Goal: Use online tool/utility: Utilize a website feature to perform a specific function

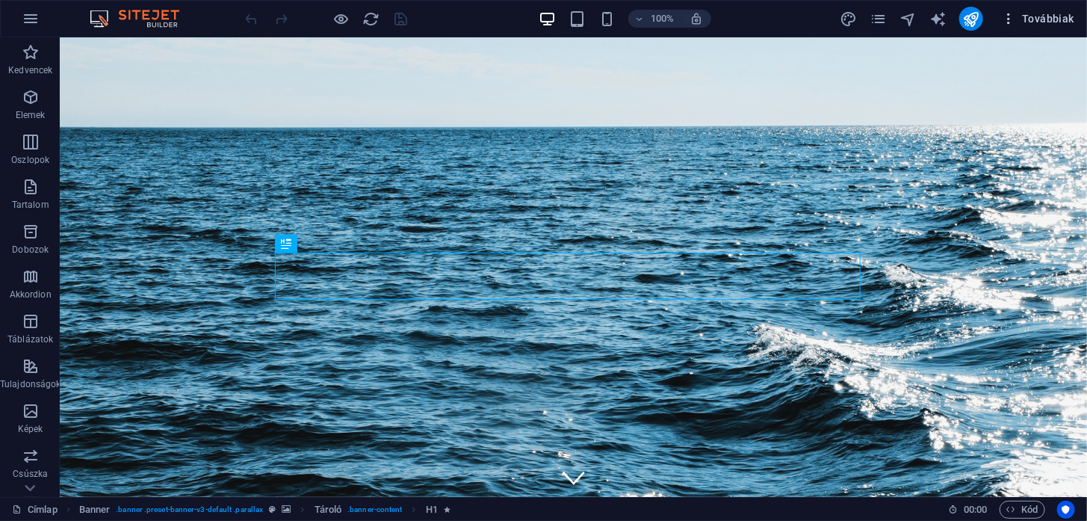
click at [1055, 20] on span "Továbbiak" at bounding box center [1037, 18] width 73 height 15
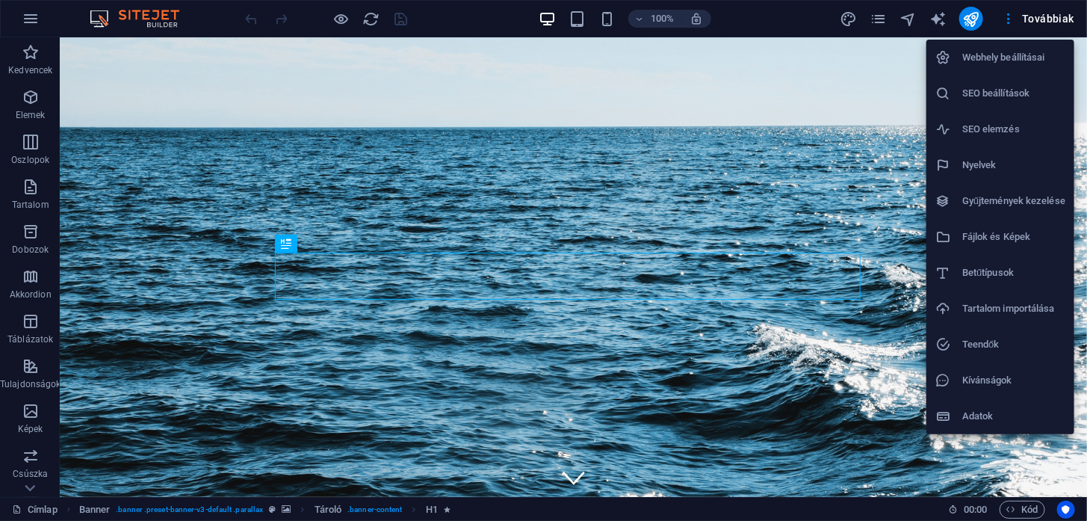
click at [1013, 119] on li "SEO elemzés" at bounding box center [1000, 129] width 148 height 36
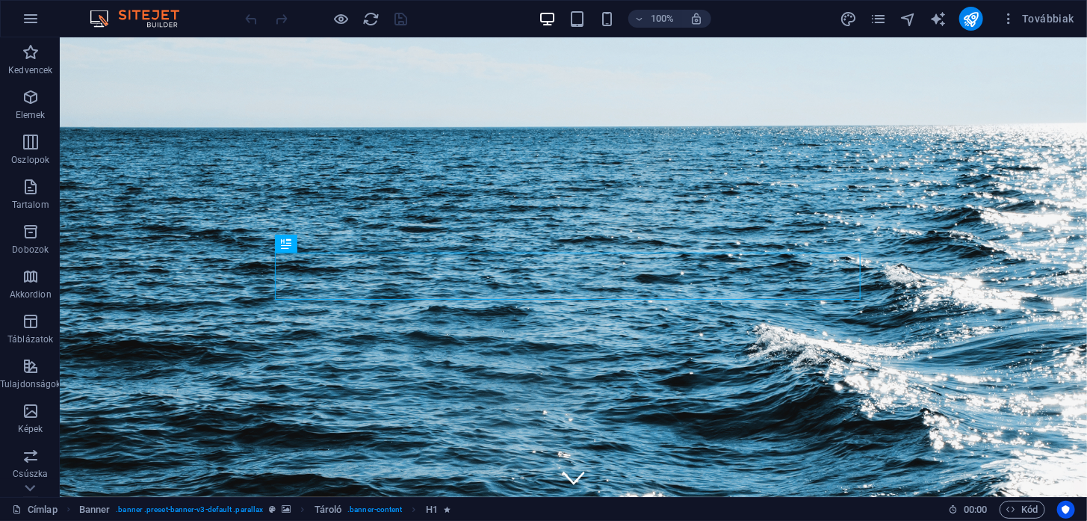
select select "[DOMAIN_NAME]"
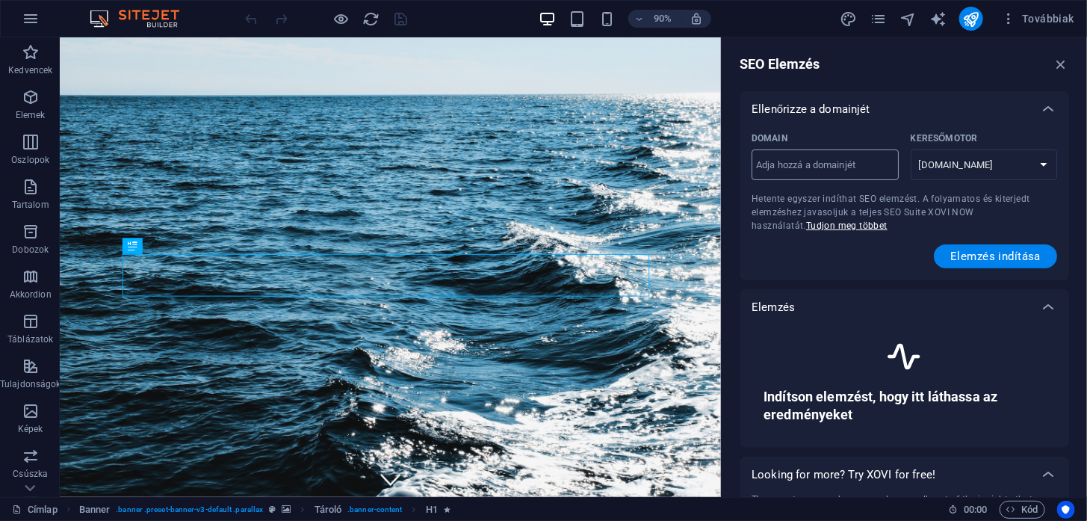
click at [848, 164] on input "Domain ​" at bounding box center [824, 165] width 147 height 24
type input "[DOMAIN_NAME]"
click at [977, 246] on button "Elemzés indítása" at bounding box center [995, 256] width 123 height 24
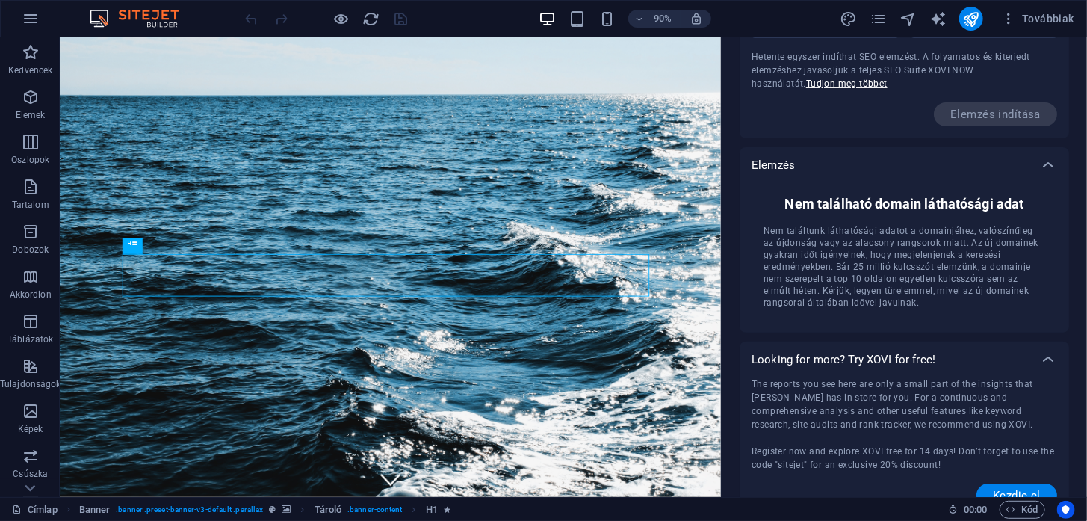
scroll to position [164, 0]
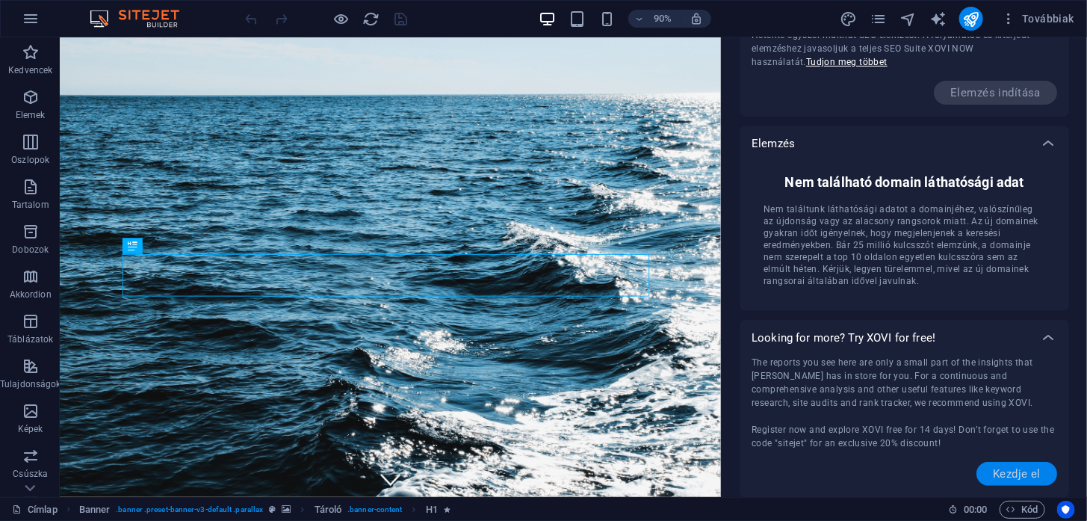
click at [1002, 469] on span "Kezdje el" at bounding box center [1017, 474] width 48 height 12
click at [1046, 21] on span "Továbbiak" at bounding box center [1037, 18] width 73 height 15
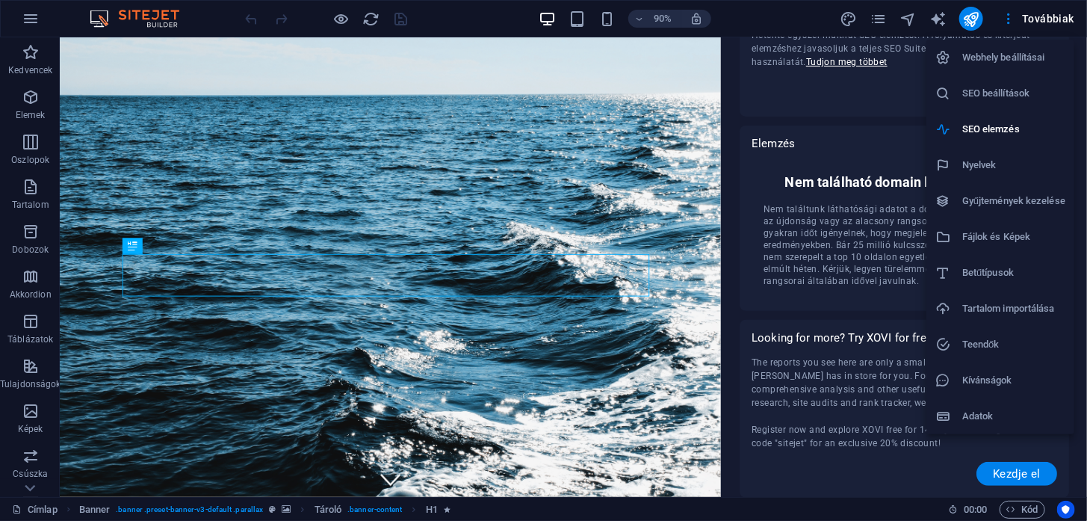
drag, startPoint x: 769, startPoint y: 7, endPoint x: 846, endPoint y: 11, distance: 77.8
click at [846, 11] on div at bounding box center [543, 260] width 1087 height 521
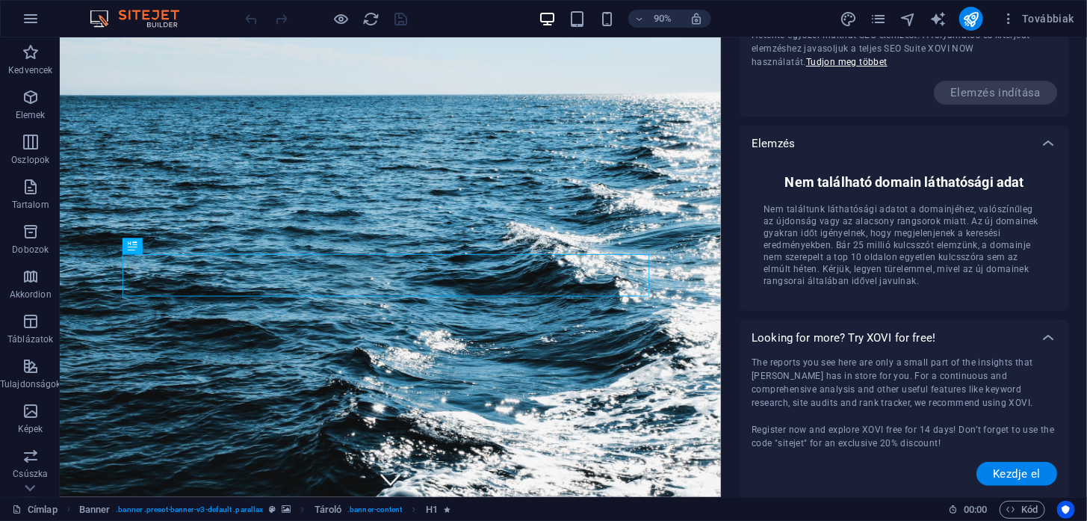
click at [793, 16] on div "90% Továbbiak" at bounding box center [661, 19] width 837 height 24
